Goal: Information Seeking & Learning: Learn about a topic

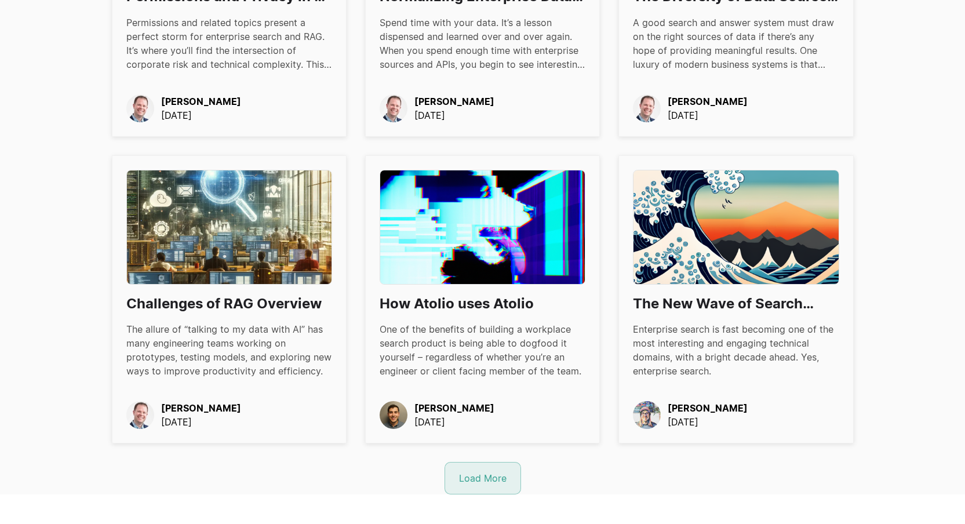
click at [469, 480] on div "Load More" at bounding box center [483, 478] width 48 height 14
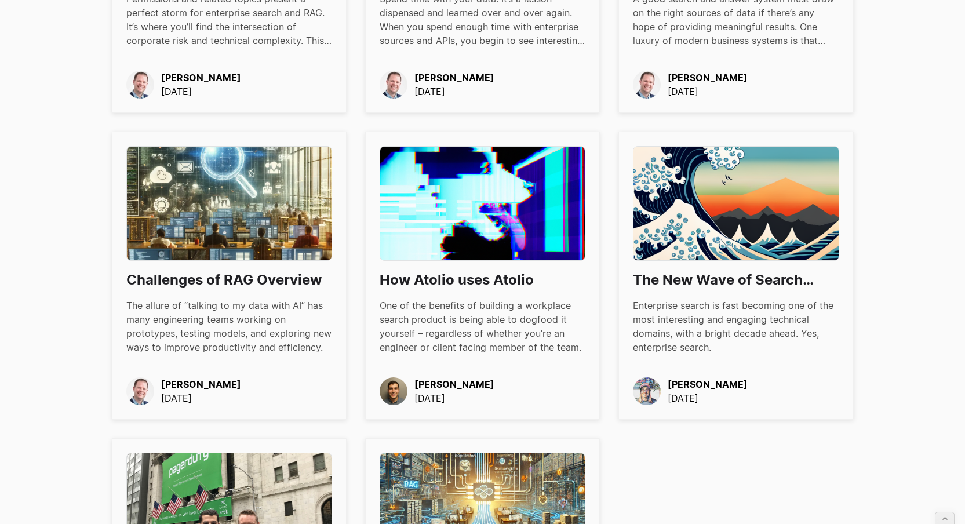
scroll to position [1403, 0]
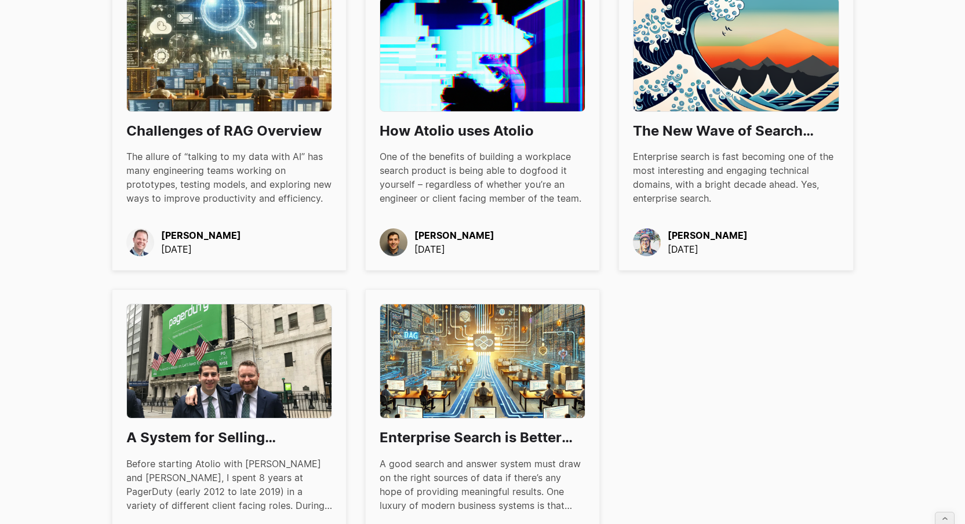
click at [257, 398] on img at bounding box center [229, 361] width 206 height 115
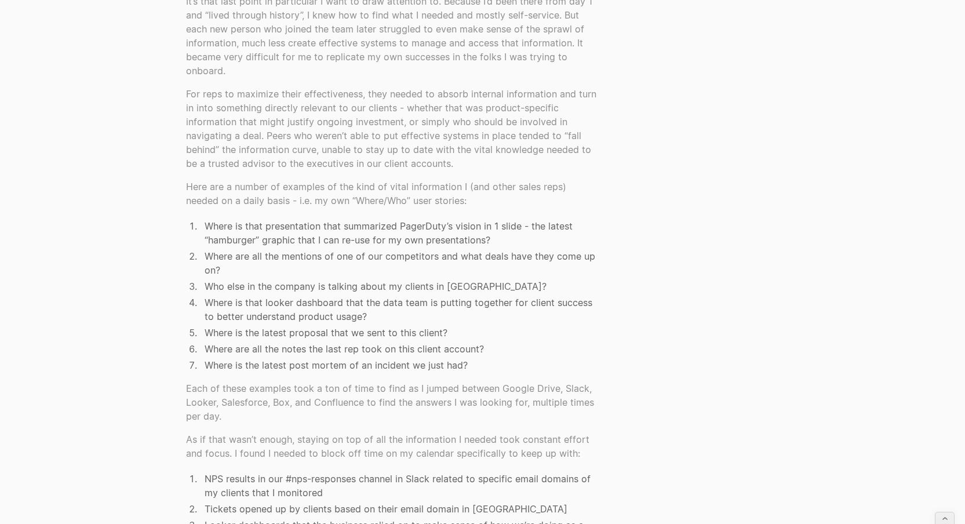
scroll to position [986, 0]
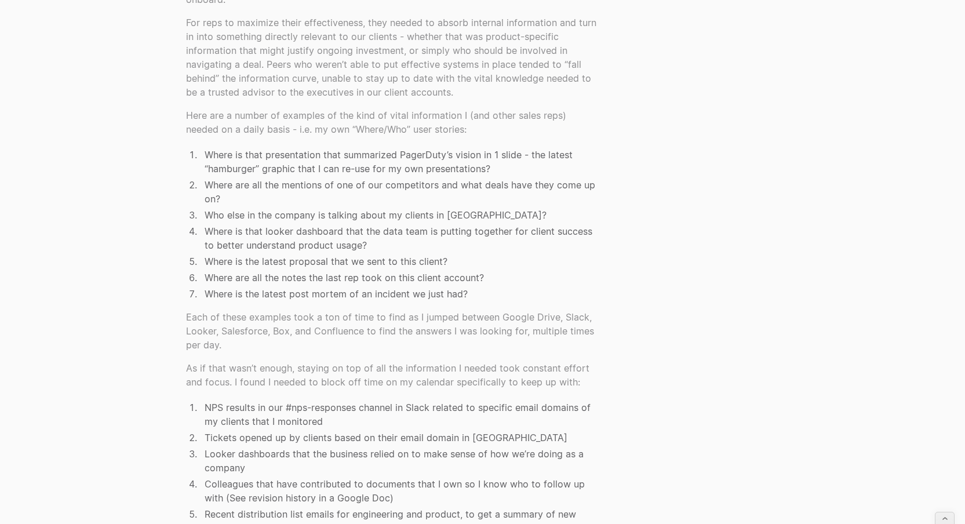
click at [264, 155] on li "Where is that presentation that summarized PagerDuty’s vision in 1 slide - the …" at bounding box center [400, 162] width 400 height 28
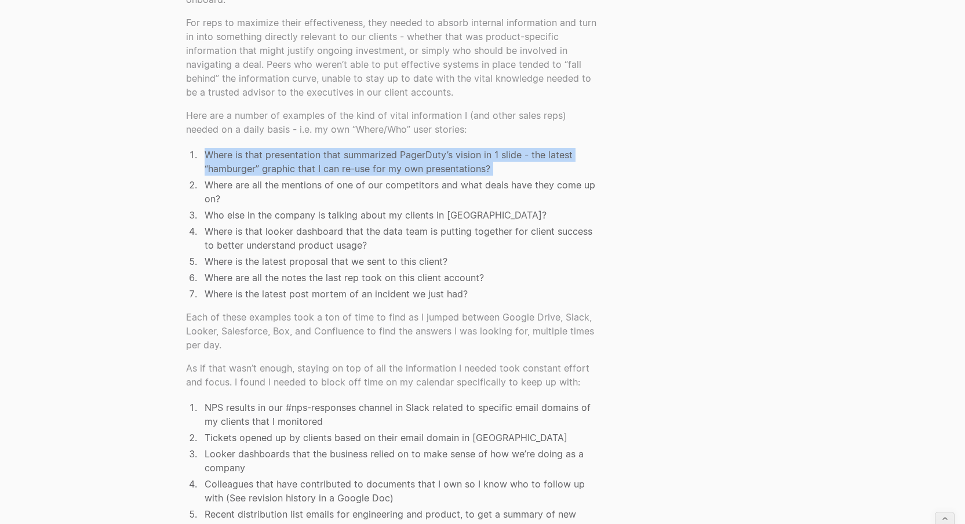
click at [264, 155] on li "Where is that presentation that summarized PagerDuty’s vision in 1 slide - the …" at bounding box center [400, 162] width 400 height 28
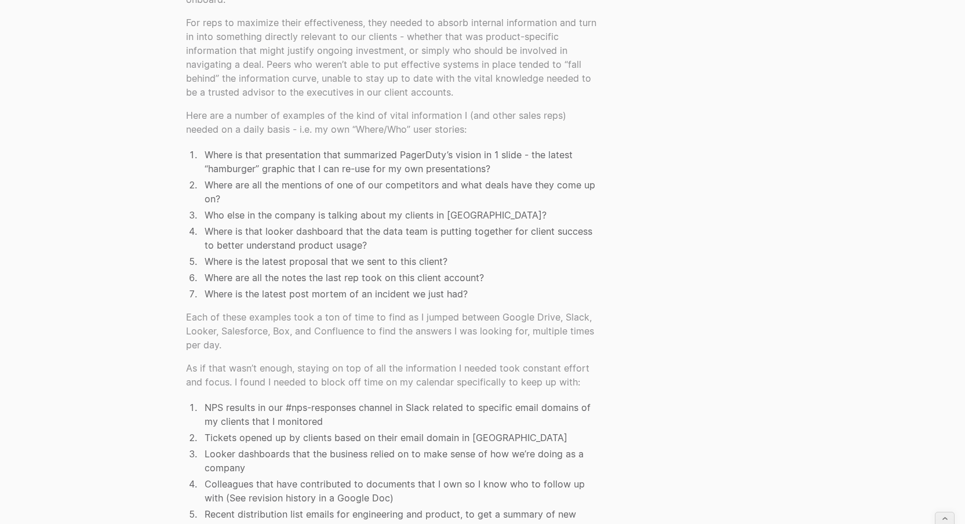
click at [257, 212] on li "Who else in the company is talking about my clients in [GEOGRAPHIC_DATA]?" at bounding box center [400, 215] width 400 height 14
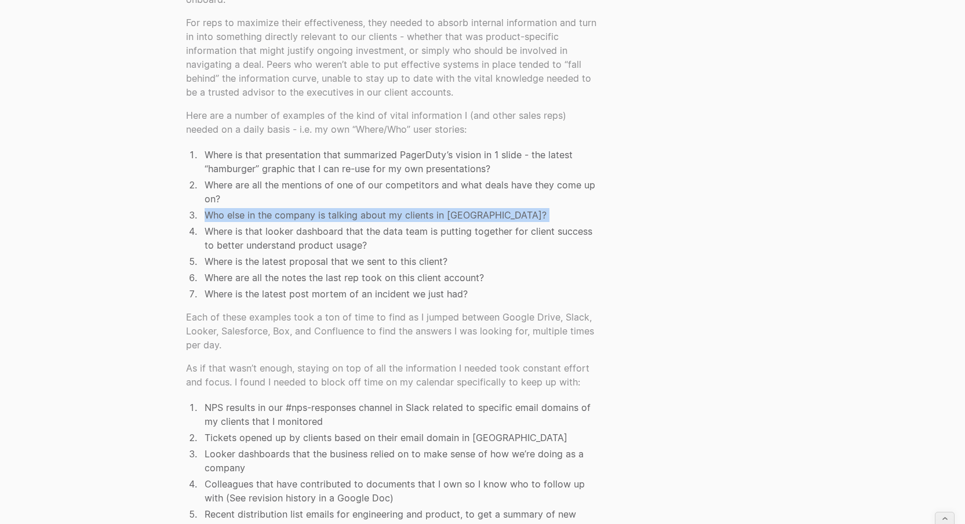
click at [257, 212] on li "Who else in the company is talking about my clients in [GEOGRAPHIC_DATA]?" at bounding box center [400, 215] width 400 height 14
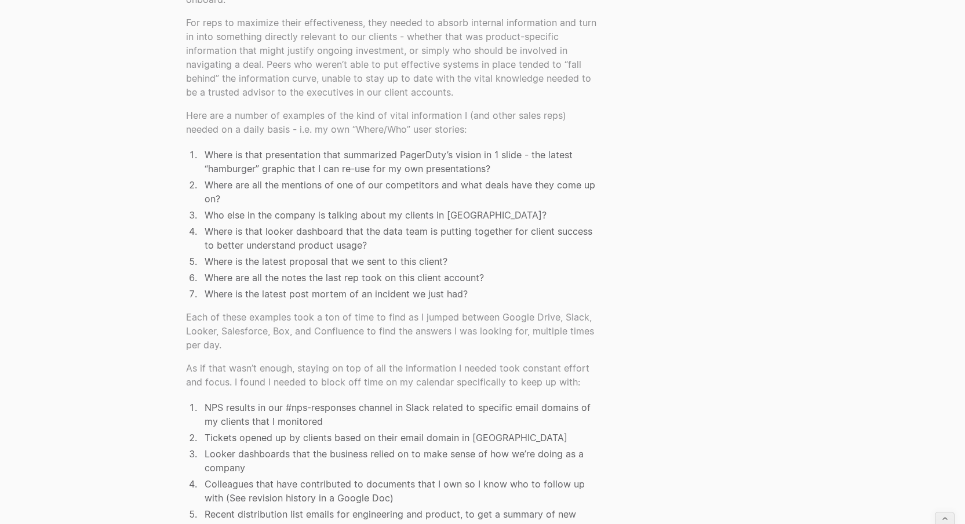
click at [239, 261] on li "Where is the latest proposal that we sent to this client?" at bounding box center [400, 261] width 400 height 14
click at [302, 281] on li "Where are all the notes the last rep took on this client account?" at bounding box center [400, 278] width 400 height 14
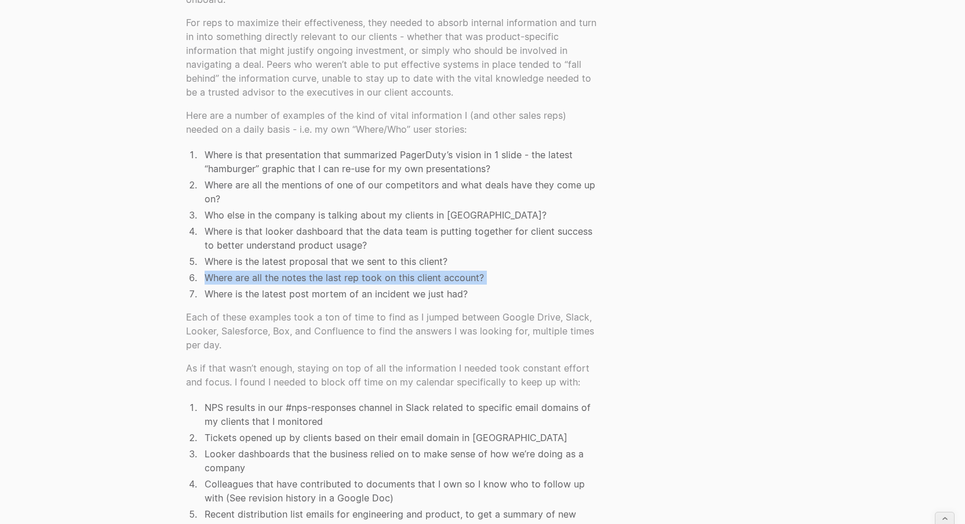
click at [302, 281] on li "Where are all the notes the last rep took on this client account?" at bounding box center [400, 278] width 400 height 14
